Goal: Book appointment/travel/reservation

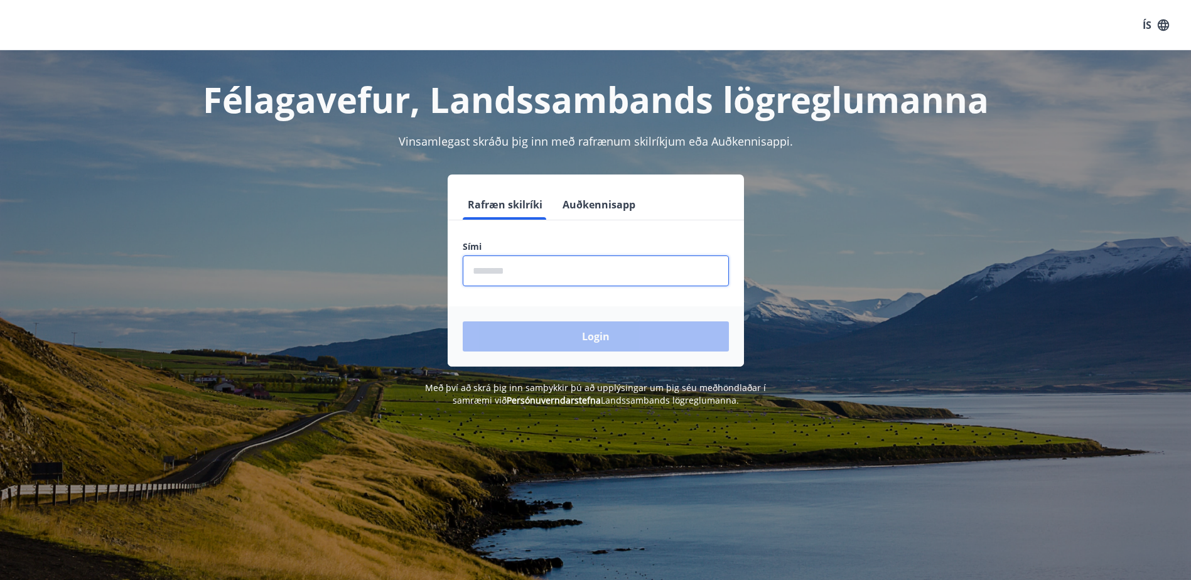
click at [571, 262] on input "phone" at bounding box center [596, 270] width 266 height 31
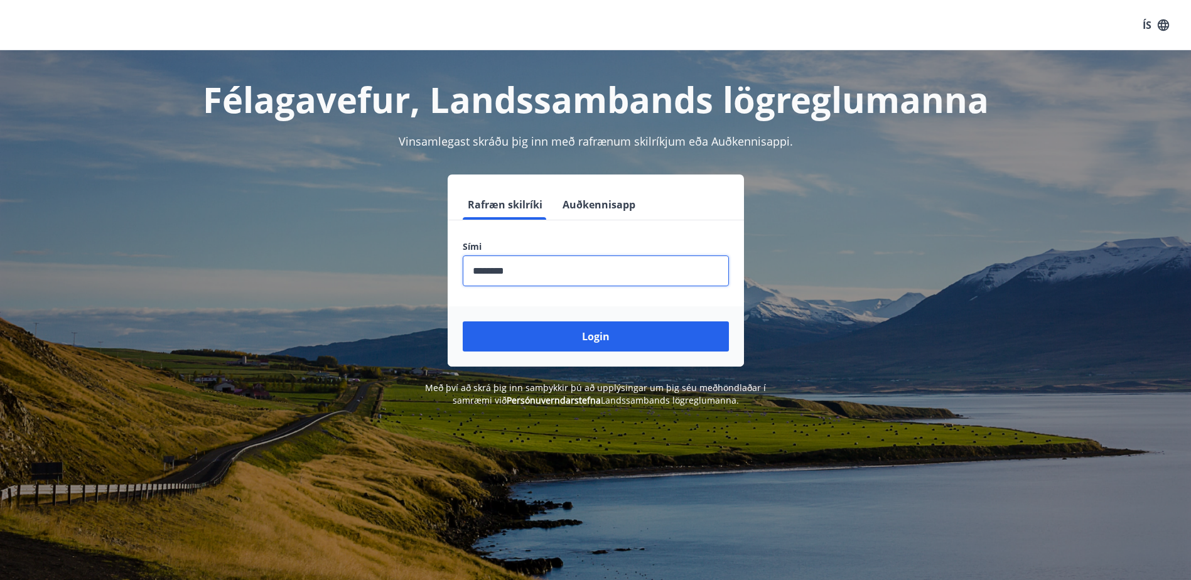
type input "********"
click at [620, 313] on div "Login" at bounding box center [596, 336] width 296 height 60
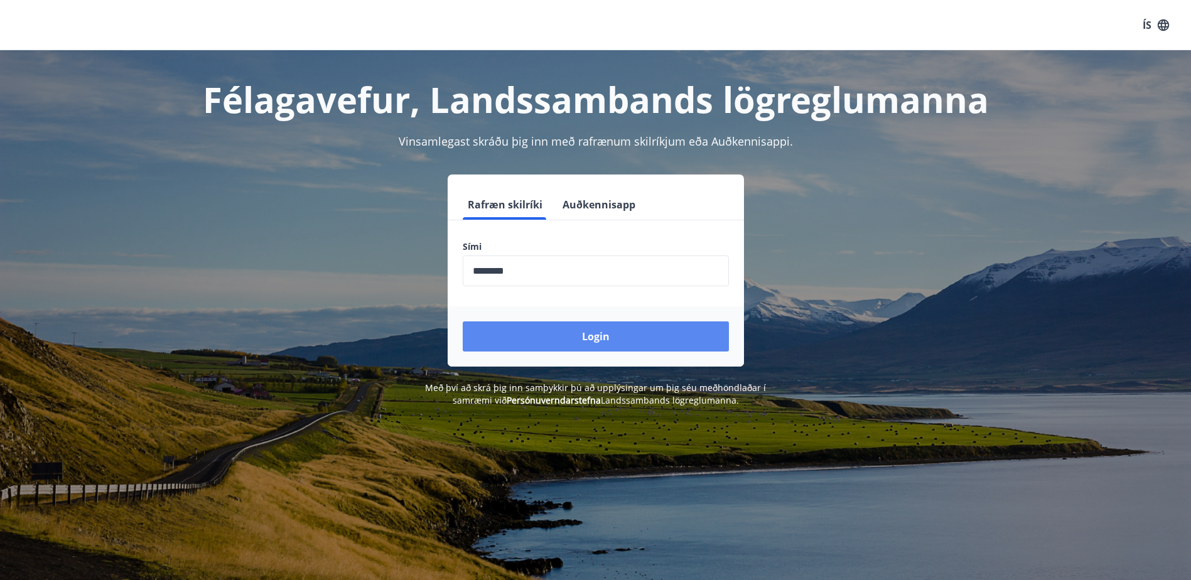
click at [617, 330] on button "Login" at bounding box center [596, 336] width 266 height 30
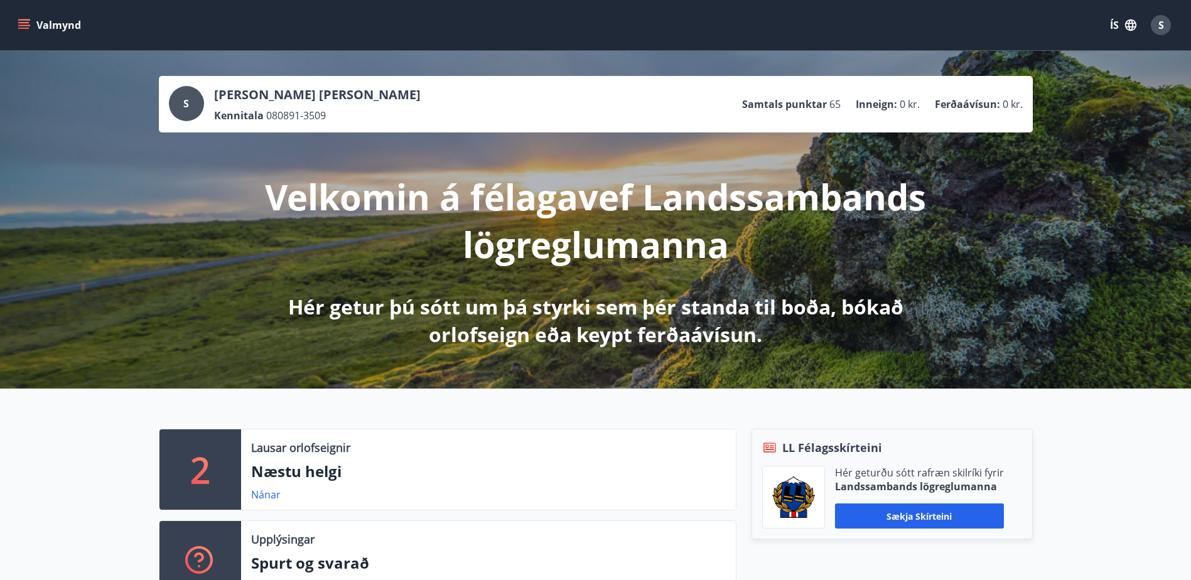
click at [36, 16] on button "Valmynd" at bounding box center [50, 25] width 71 height 23
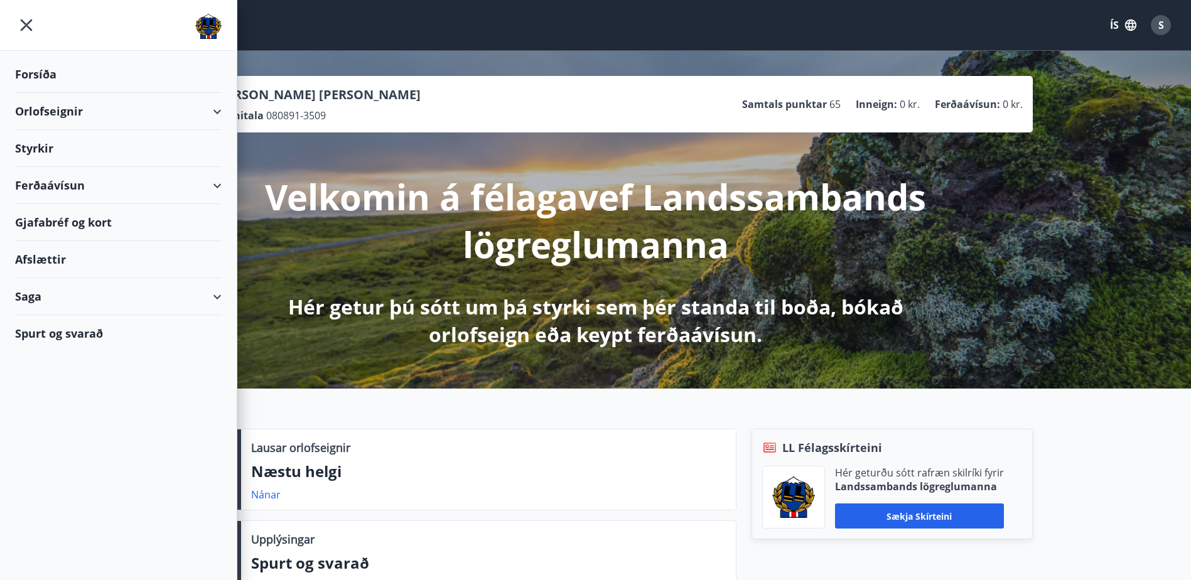
click at [109, 111] on div "Orlofseignir" at bounding box center [118, 111] width 207 height 37
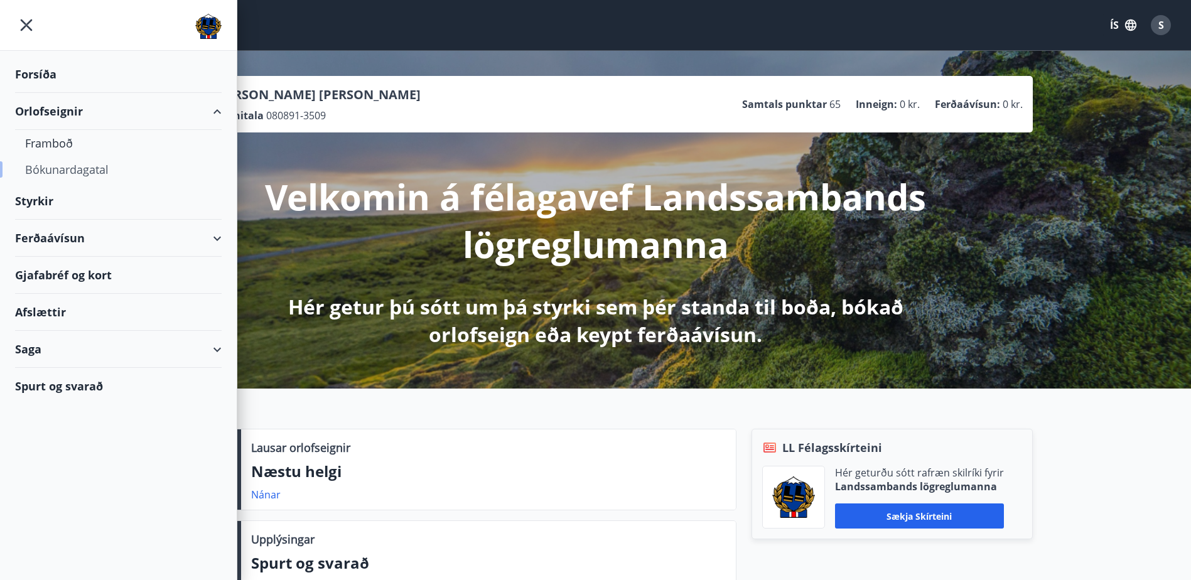
click at [76, 166] on div "Bókunardagatal" at bounding box center [118, 169] width 186 height 26
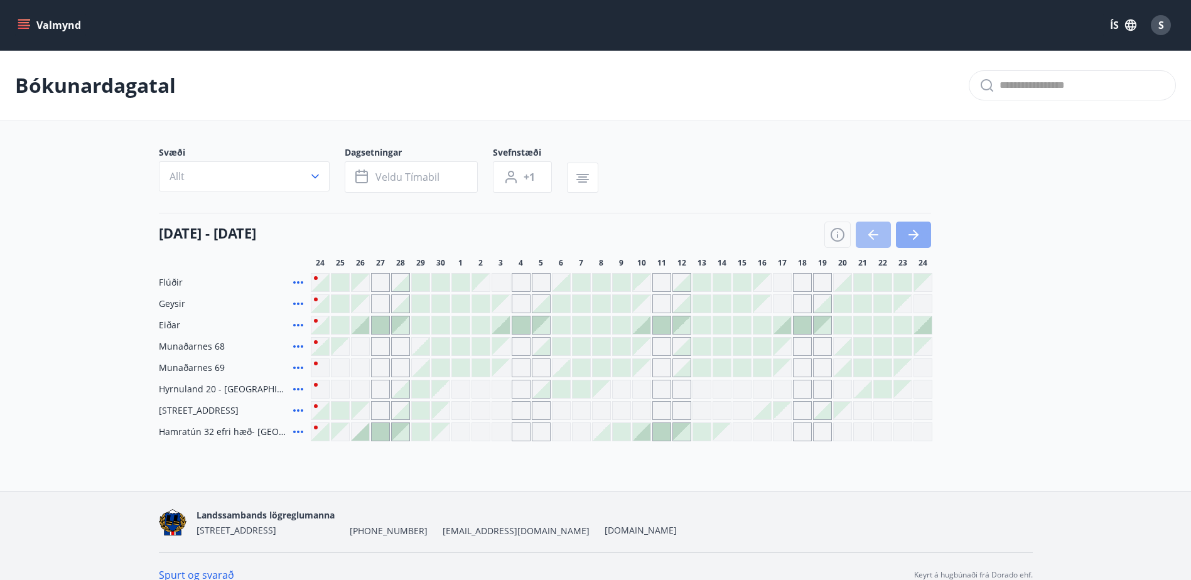
click at [912, 232] on icon "button" at bounding box center [913, 234] width 15 height 15
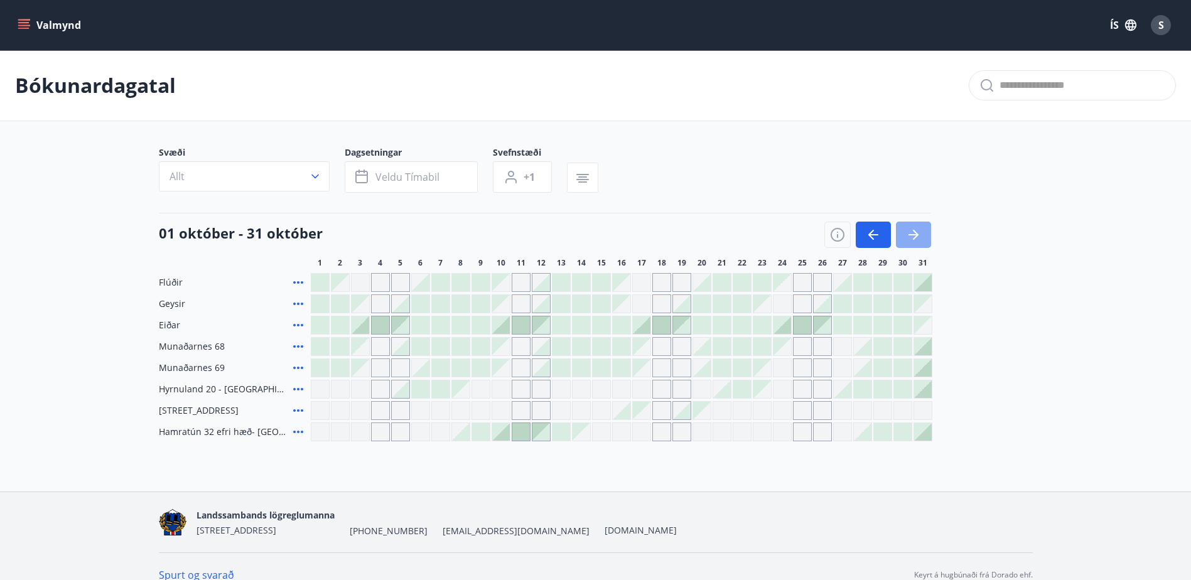
click at [912, 232] on icon "button" at bounding box center [913, 234] width 15 height 15
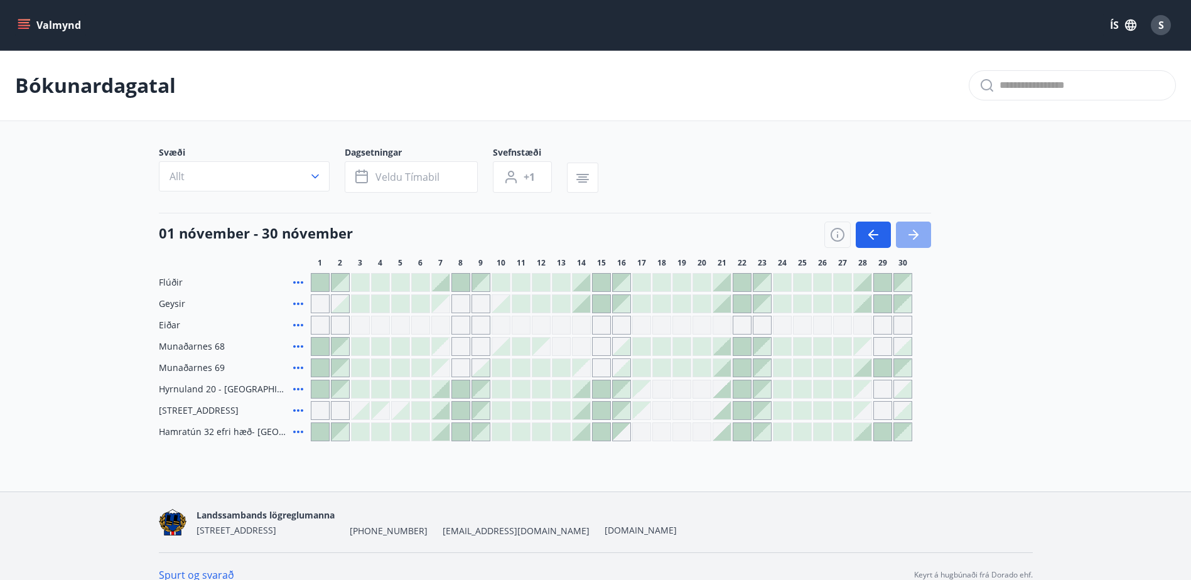
click at [904, 224] on button "button" at bounding box center [913, 235] width 35 height 26
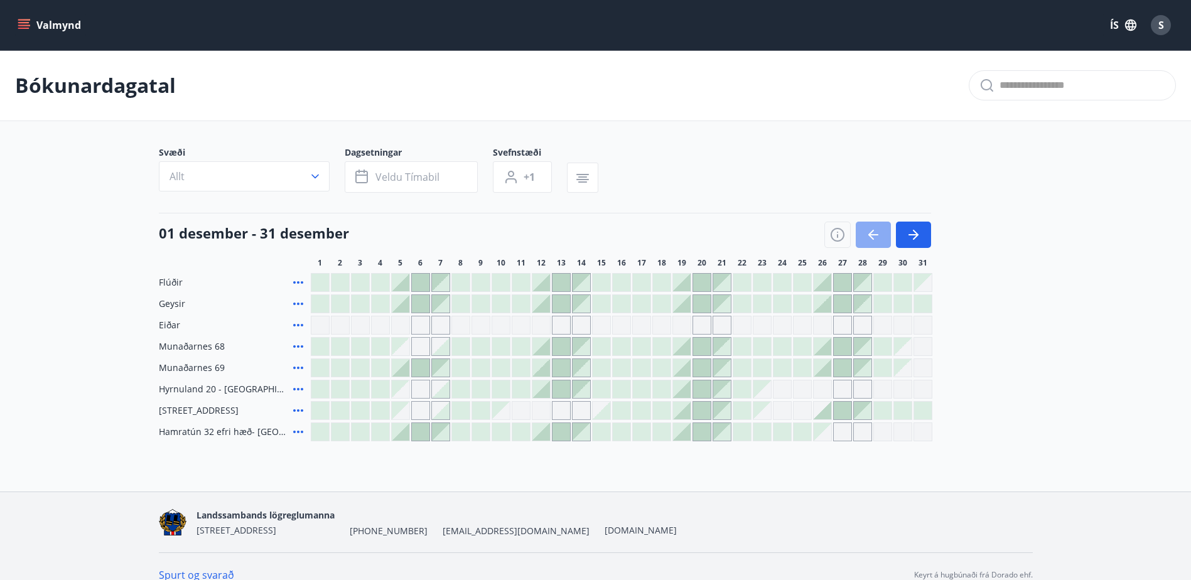
click at [884, 232] on button "button" at bounding box center [873, 235] width 35 height 26
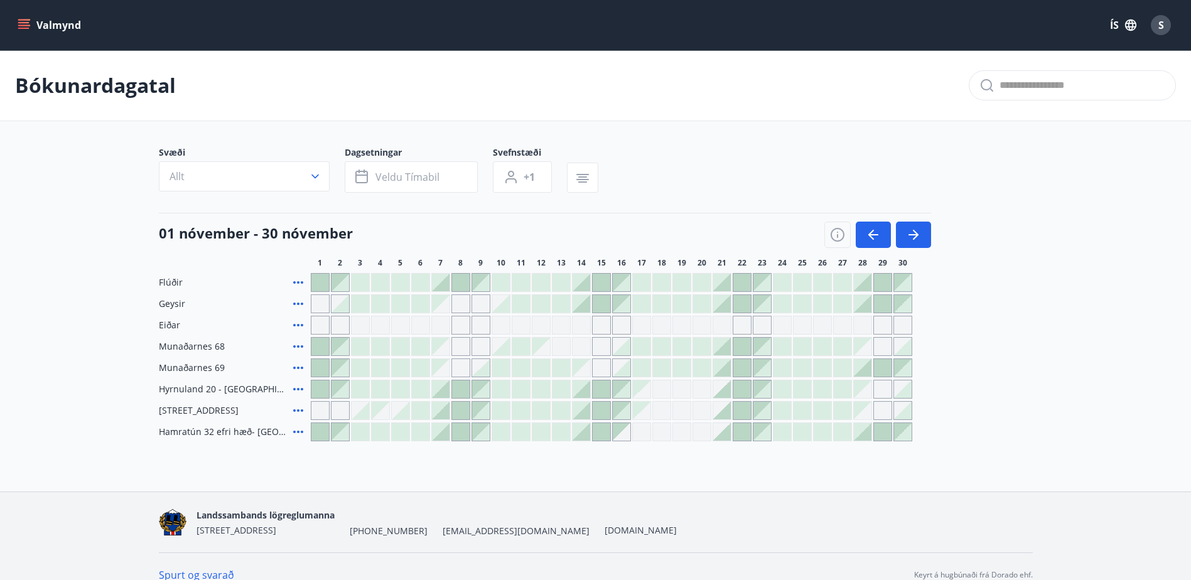
click at [303, 386] on icon at bounding box center [298, 389] width 15 height 15
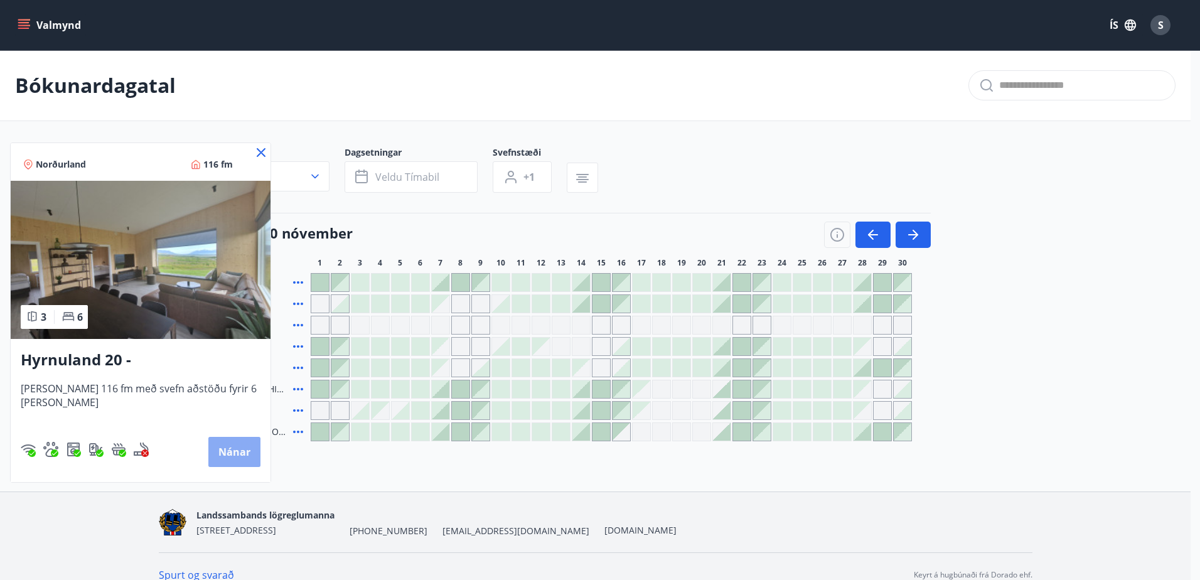
click at [220, 463] on button "Nánar" at bounding box center [234, 452] width 52 height 30
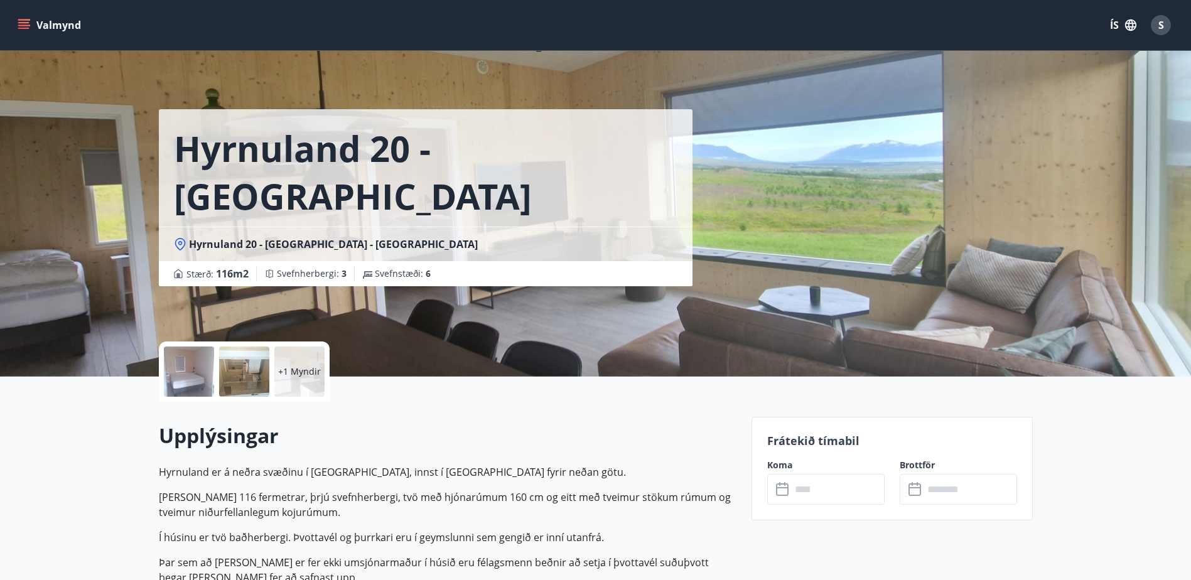
click at [287, 390] on div "+1 Myndir" at bounding box center [299, 371] width 50 height 50
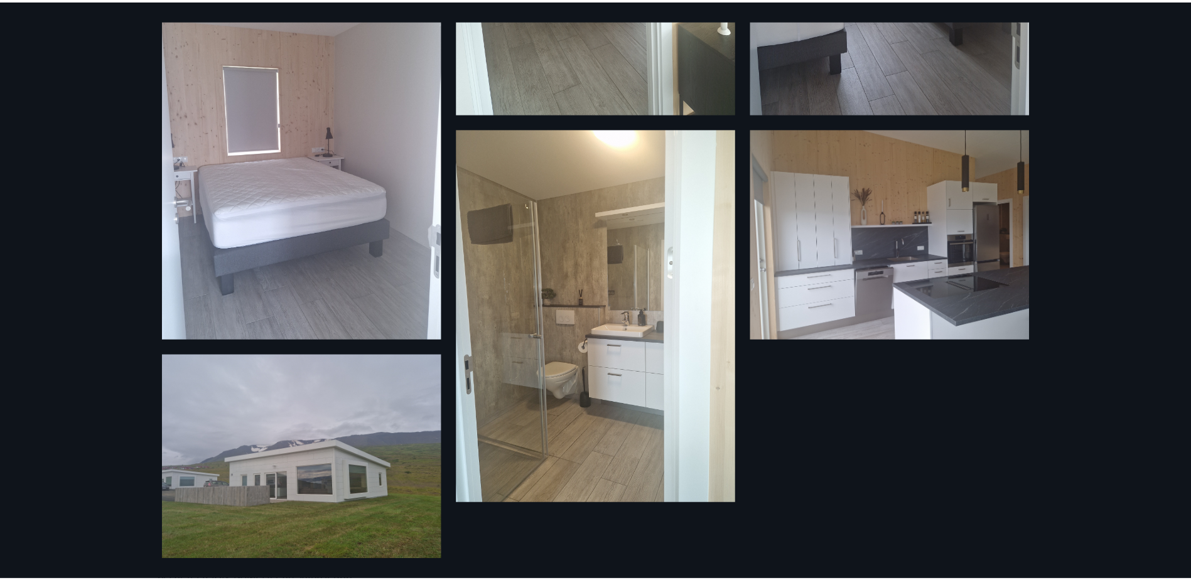
scroll to position [341, 0]
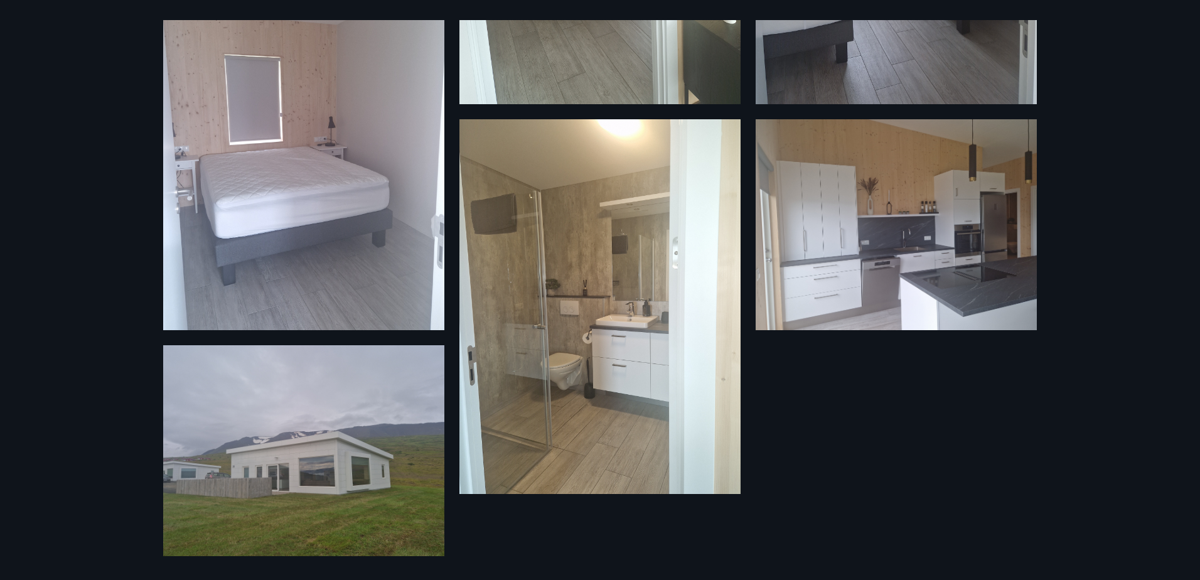
click at [129, 360] on div "7 Myndir" at bounding box center [600, 290] width 1200 height 580
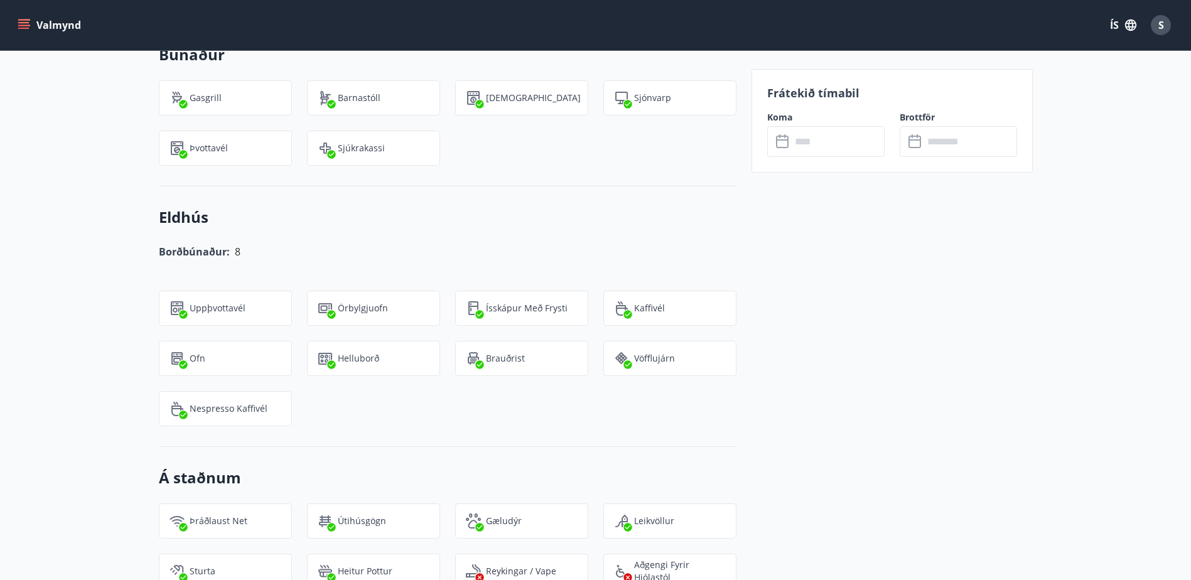
scroll to position [1004, 0]
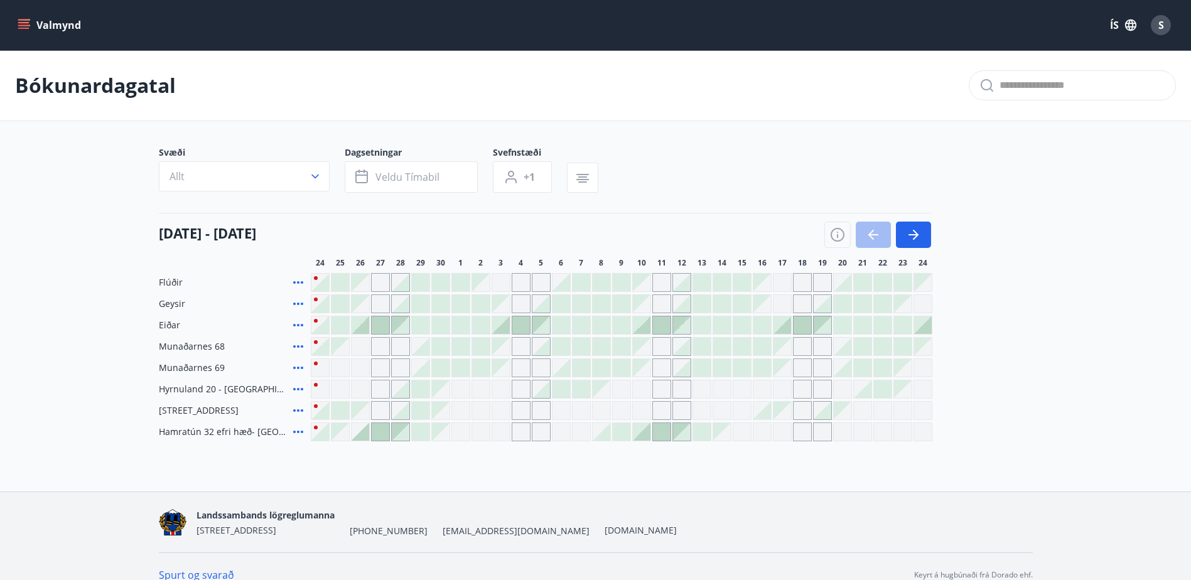
click at [299, 320] on icon at bounding box center [298, 325] width 15 height 15
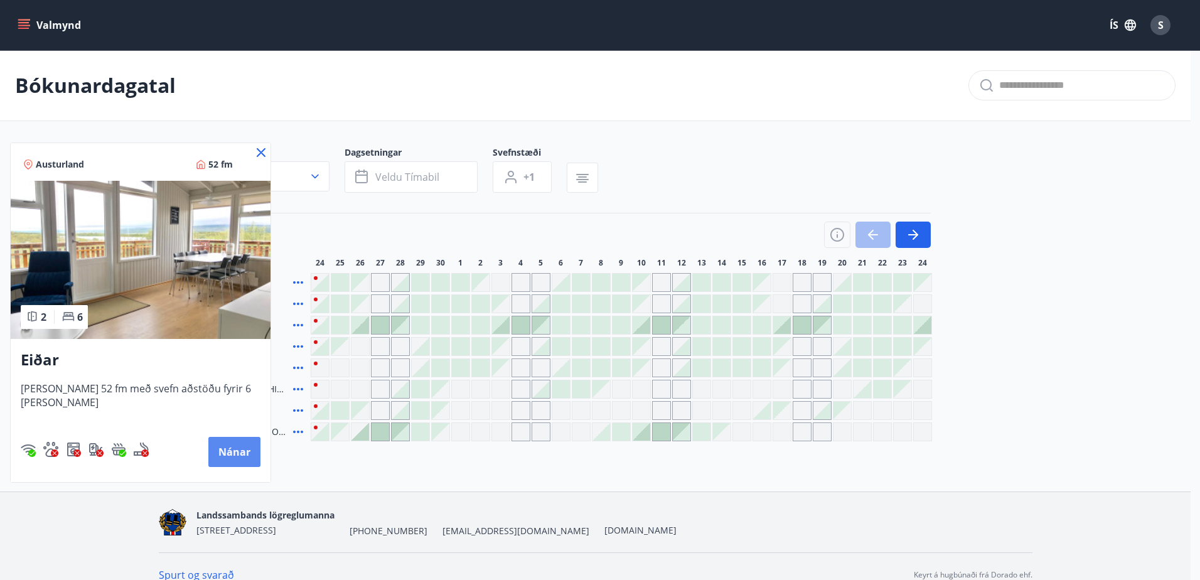
click at [218, 453] on button "Nánar" at bounding box center [234, 452] width 52 height 30
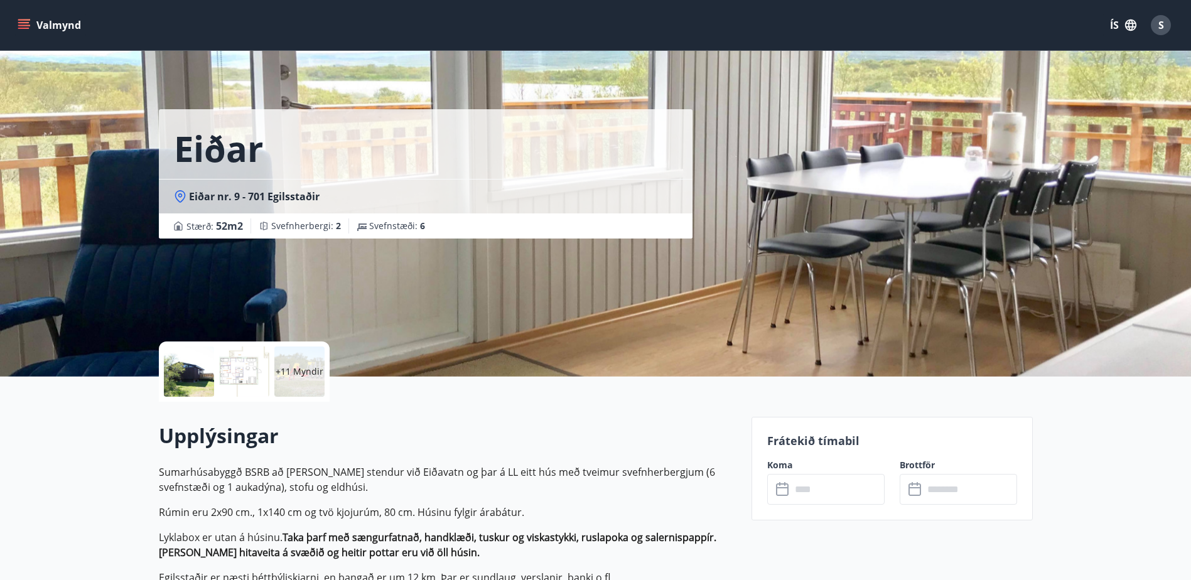
click at [294, 374] on p "+11 Myndir" at bounding box center [300, 371] width 48 height 13
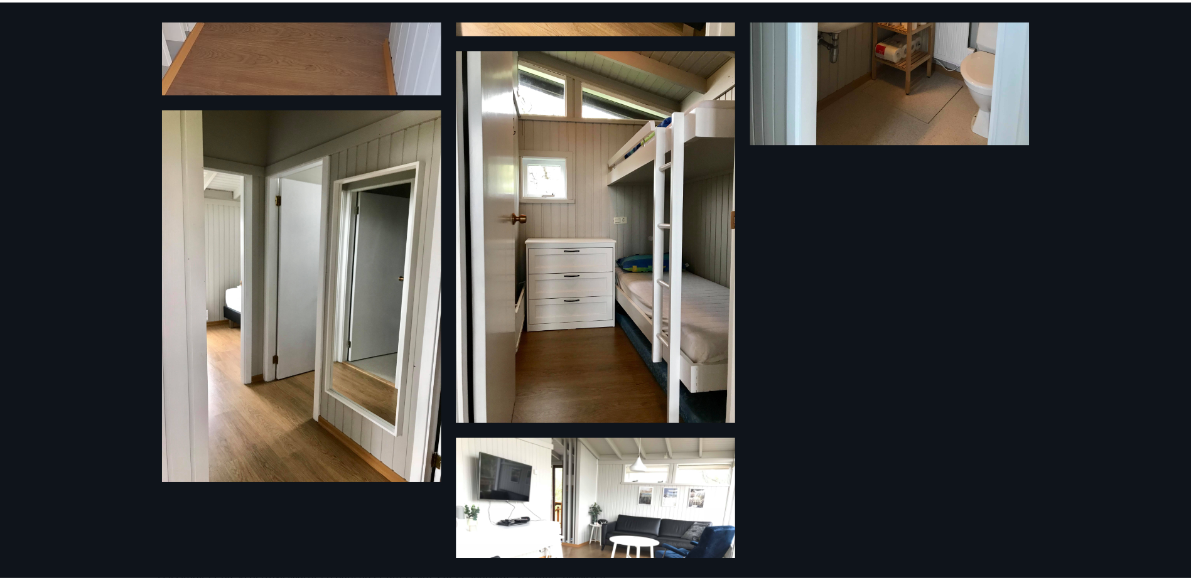
scroll to position [1226, 0]
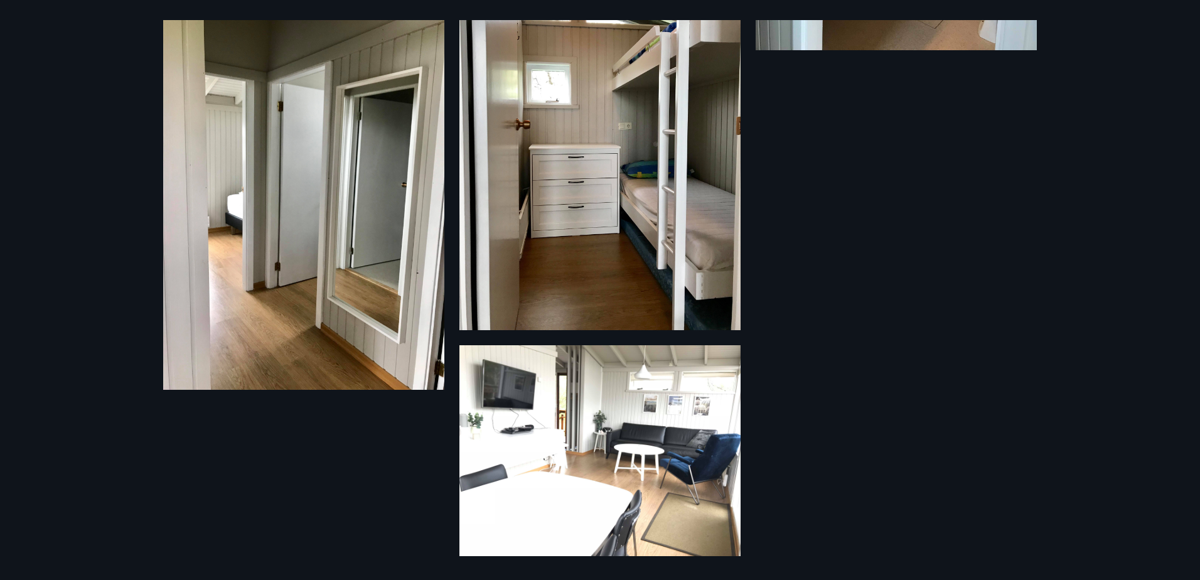
click at [99, 319] on div "17 Myndir" at bounding box center [600, 290] width 1200 height 580
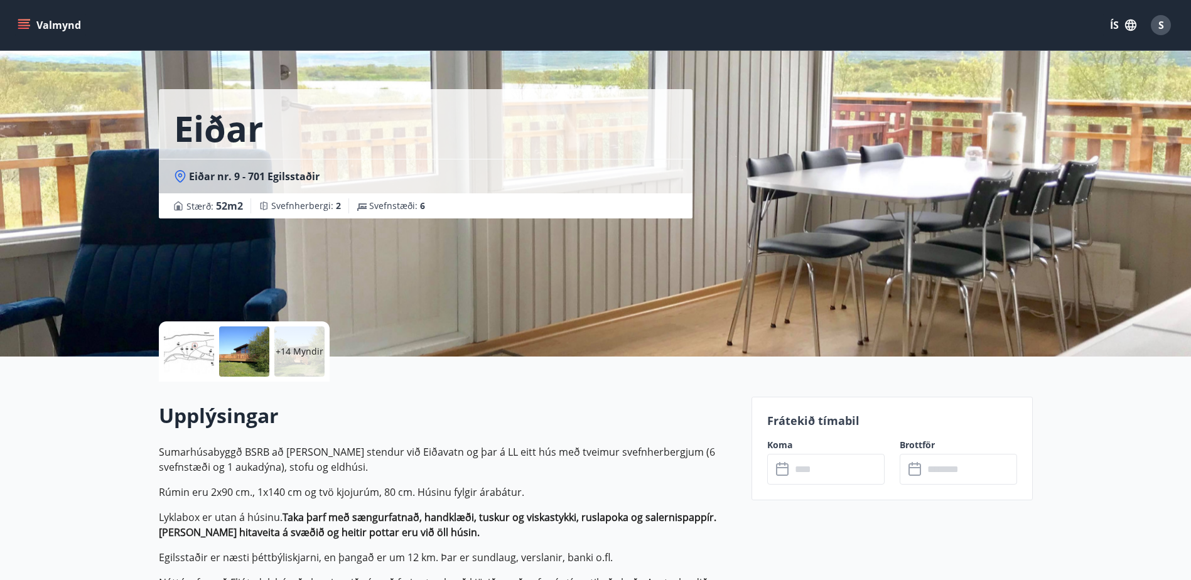
scroll to position [0, 0]
